Goal: Navigation & Orientation: Find specific page/section

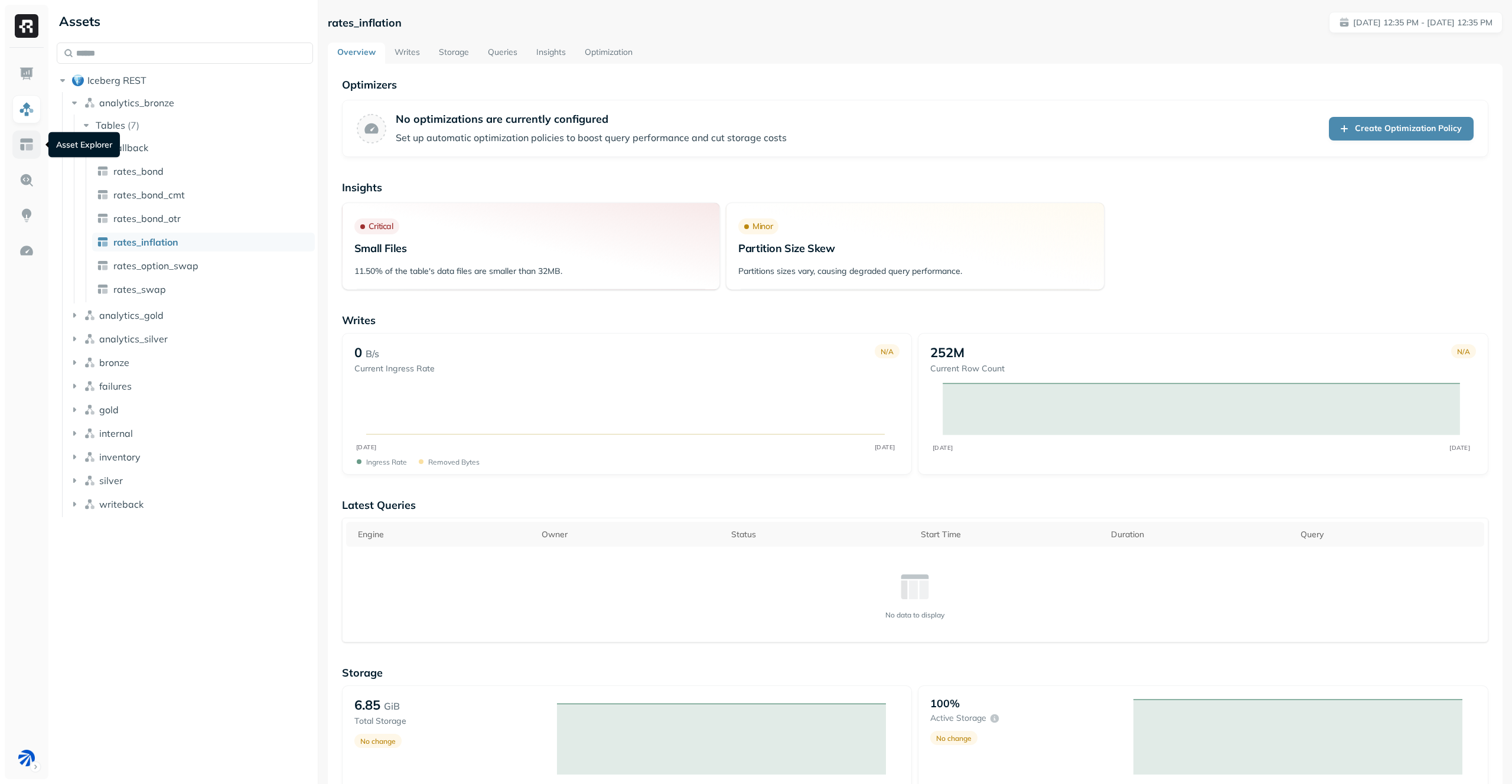
click at [30, 142] on img at bounding box center [26, 145] width 16 height 16
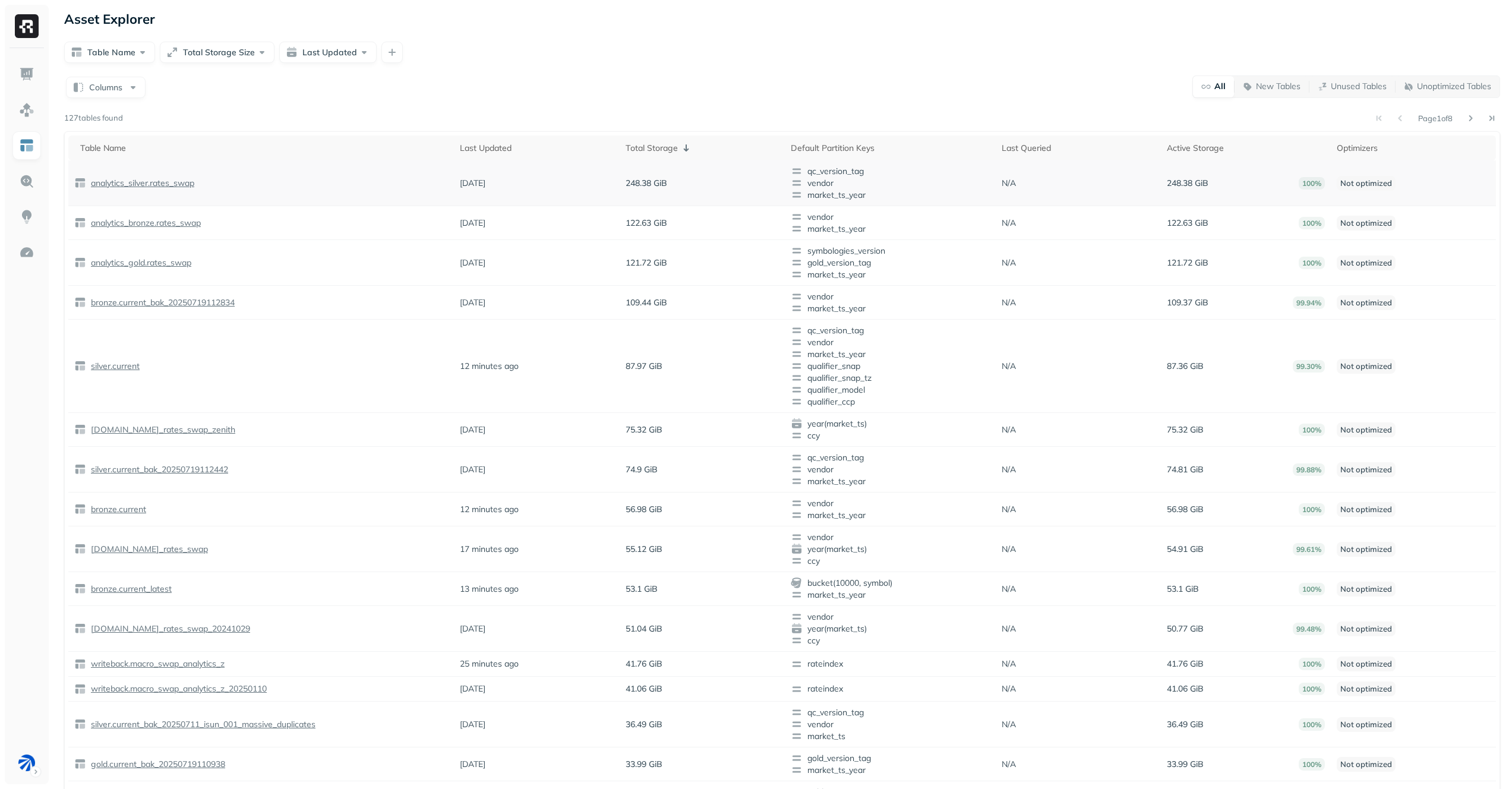
click at [167, 185] on p "analytics_silver.rates_swap" at bounding box center [141, 183] width 106 height 11
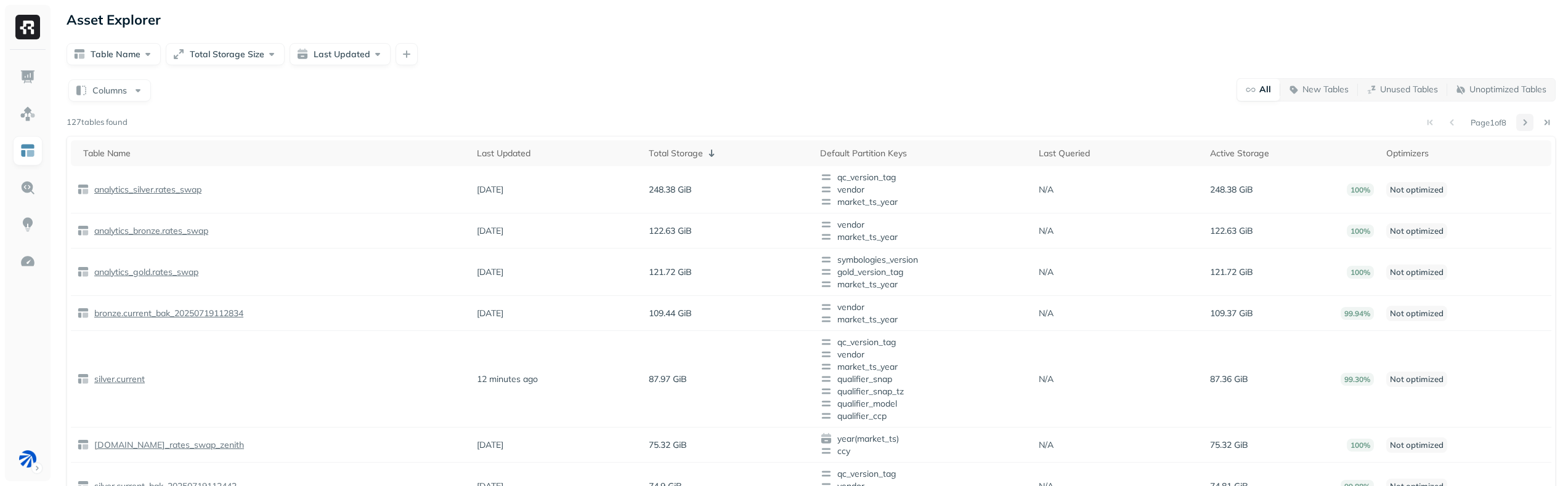
click at [1526, 124] on button at bounding box center [1524, 122] width 17 height 17
